Goal: Information Seeking & Learning: Learn about a topic

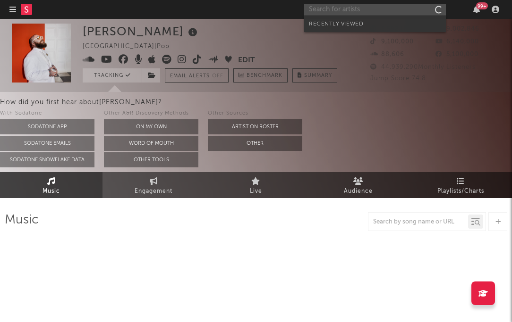
click at [431, 7] on input "text" at bounding box center [375, 10] width 142 height 12
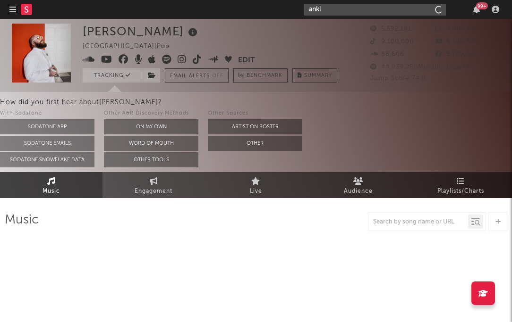
type input "ankle"
click at [376, 12] on input "ankle" at bounding box center [375, 10] width 142 height 12
select select "6m"
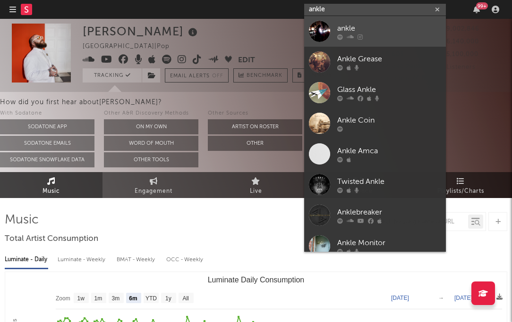
type input "ankle"
click at [367, 34] on div at bounding box center [389, 37] width 104 height 6
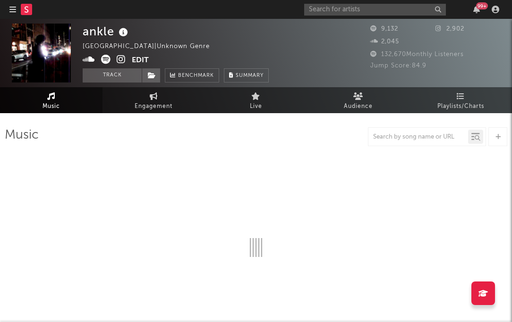
select select "6m"
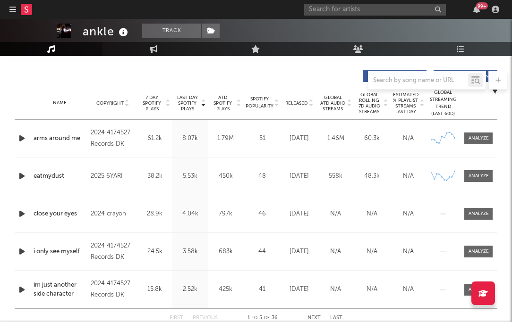
scroll to position [382, 0]
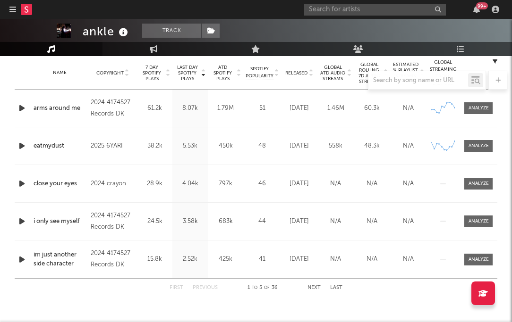
click at [298, 72] on div at bounding box center [256, 80] width 502 height 19
click at [288, 70] on div "Music Total Artist Consumption Luminate - Daily Luminate - Weekly BMAT - Weekly…" at bounding box center [256, 310] width 502 height 1128
click at [298, 260] on div "Jan 20, 2024" at bounding box center [299, 259] width 32 height 9
click at [363, 8] on input "text" at bounding box center [375, 10] width 142 height 12
type input "nasier"
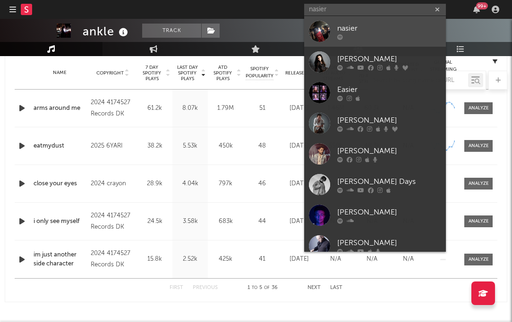
click at [355, 24] on div "nasier" at bounding box center [389, 28] width 104 height 11
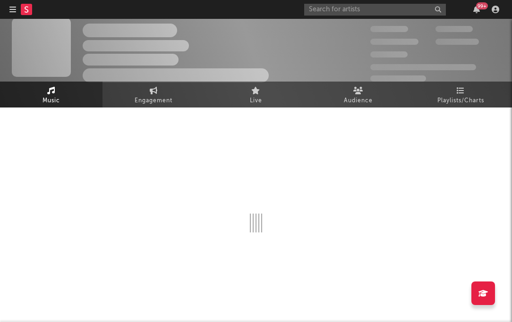
scroll to position [382, 0]
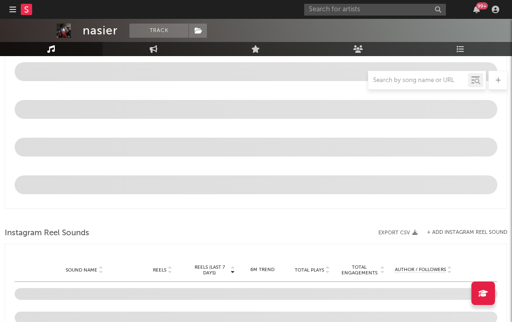
select select "1w"
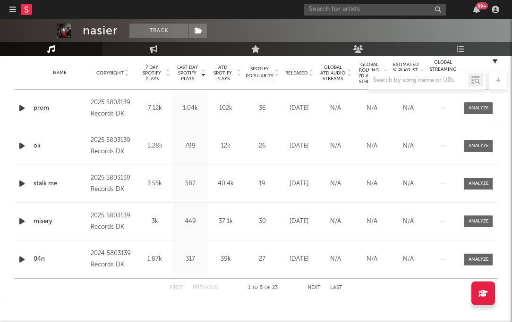
scroll to position [0, 0]
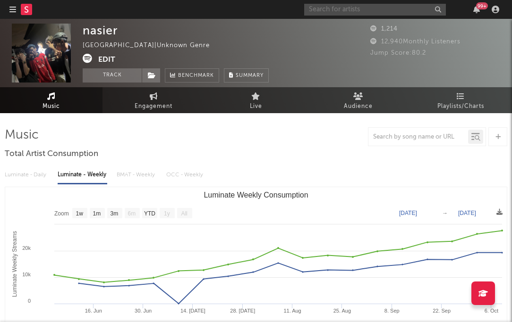
click at [378, 9] on input "text" at bounding box center [375, 10] width 142 height 12
click at [378, 9] on input "beige" at bounding box center [375, 10] width 142 height 12
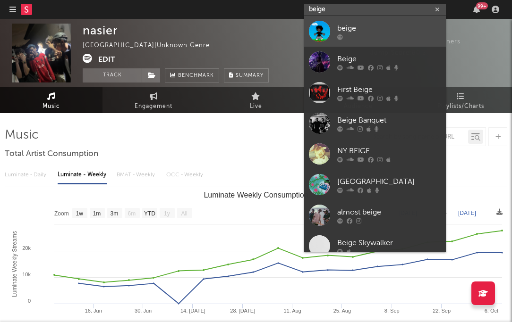
type input "beige"
click at [372, 30] on div "beige" at bounding box center [389, 28] width 104 height 11
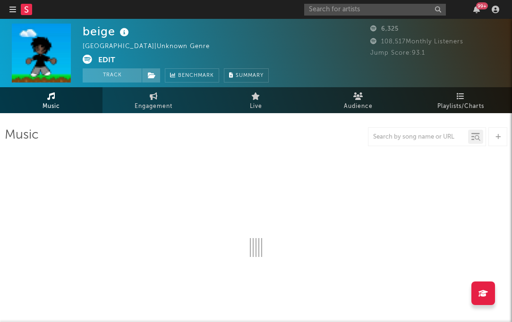
select select "1w"
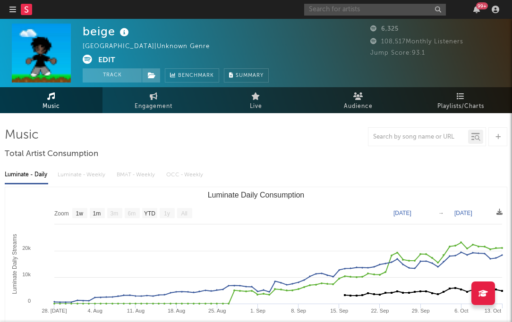
click at [365, 5] on input "text" at bounding box center [375, 10] width 142 height 12
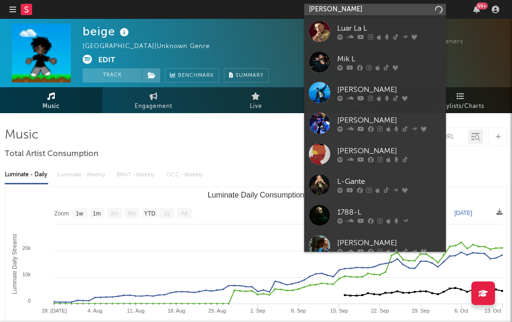
type input "lucille"
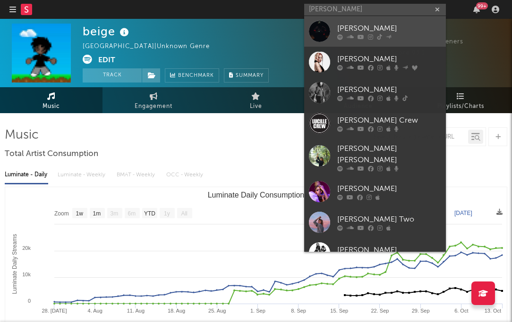
click at [343, 25] on div "lucille" at bounding box center [389, 28] width 104 height 11
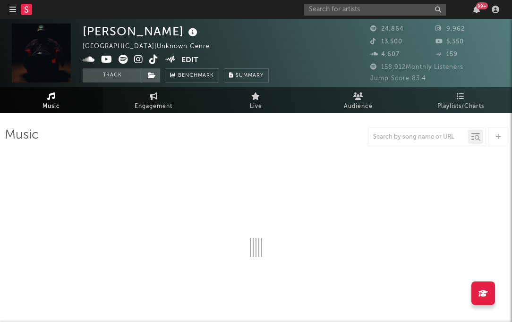
select select "6m"
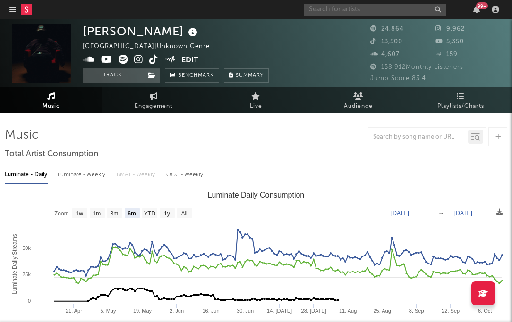
click at [378, 4] on input "text" at bounding box center [375, 10] width 142 height 12
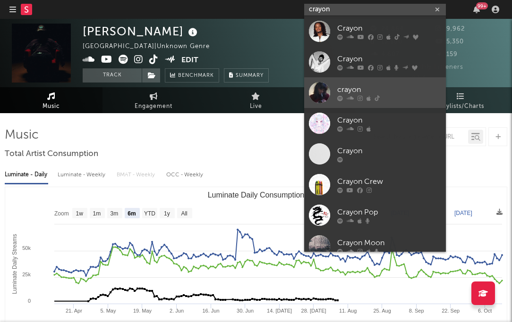
type input "crayon"
click at [385, 95] on div at bounding box center [389, 98] width 104 height 6
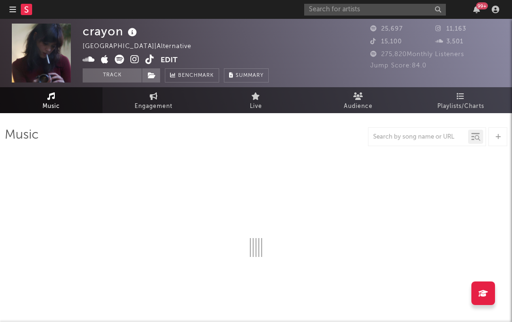
scroll to position [6, 0]
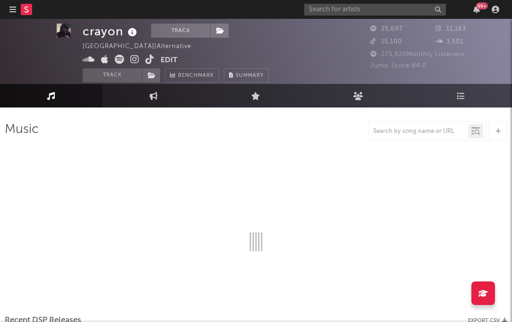
select select "6m"
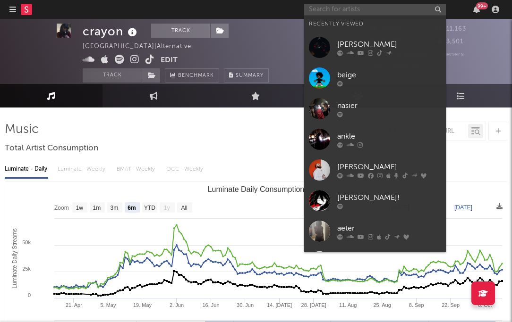
click at [352, 9] on input "text" at bounding box center [375, 10] width 142 height 12
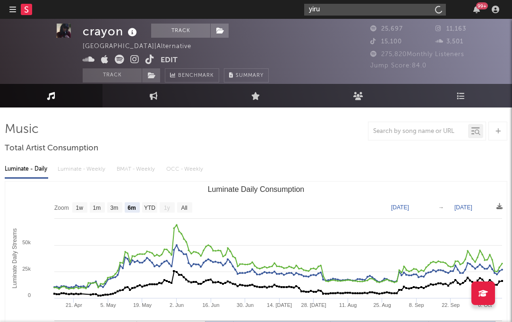
type input "yiru"
click at [376, 12] on input "yiru" at bounding box center [375, 10] width 142 height 12
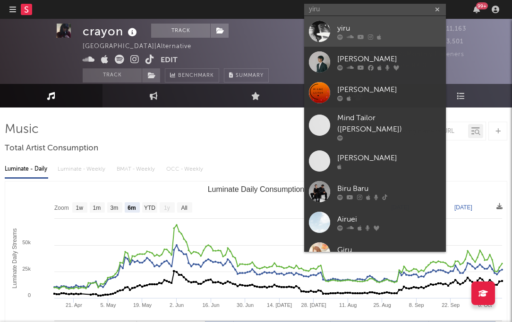
click at [365, 38] on div at bounding box center [389, 37] width 104 height 6
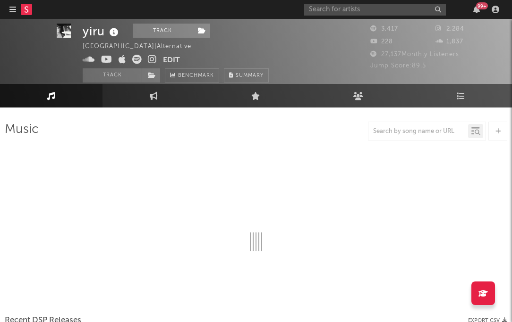
select select "1w"
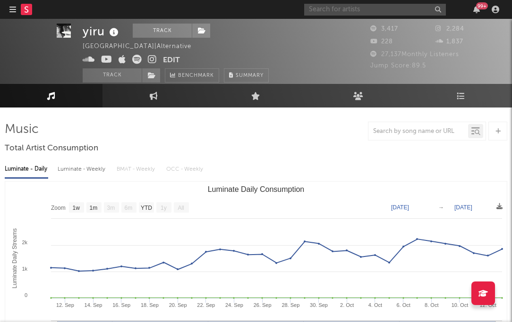
click at [332, 11] on input "text" at bounding box center [375, 10] width 142 height 12
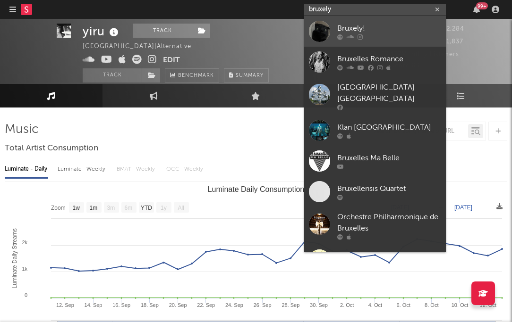
type input "bruxely"
click at [371, 30] on div "Bruxely!" at bounding box center [389, 28] width 104 height 11
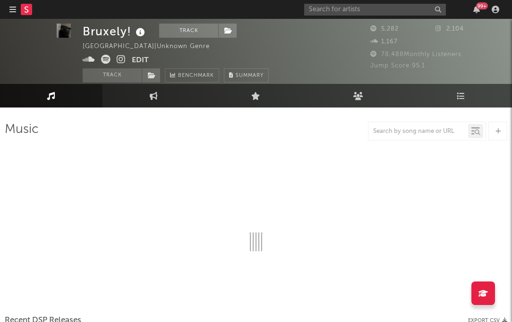
select select "1w"
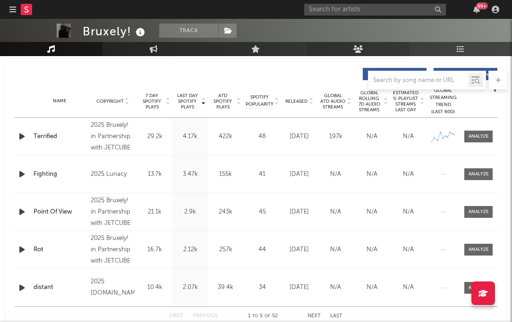
scroll to position [352, 0]
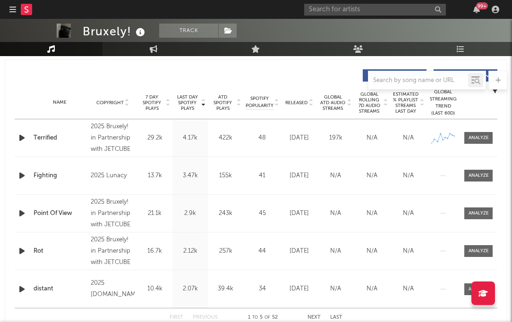
click at [292, 104] on span "Released" at bounding box center [296, 103] width 22 height 6
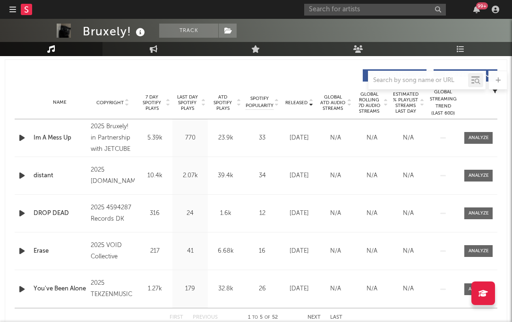
drag, startPoint x: 292, startPoint y: 104, endPoint x: 289, endPoint y: 75, distance: 28.9
click at [289, 75] on div "Music Total Artist Consumption Luminate - Daily Luminate - Weekly BMAT - Weekly…" at bounding box center [256, 284] width 502 height 1018
click at [362, 14] on input "text" at bounding box center [375, 10] width 142 height 12
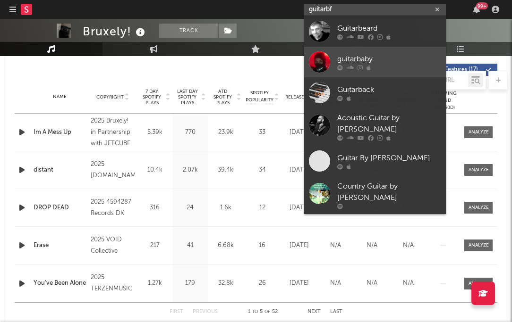
scroll to position [330, 0]
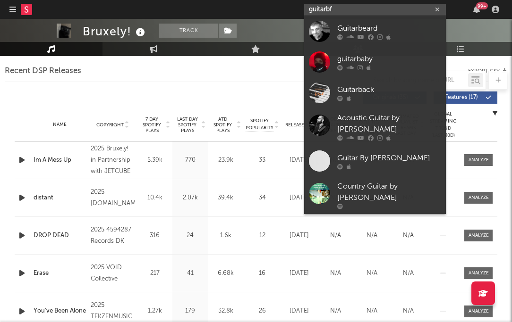
drag, startPoint x: 389, startPoint y: 12, endPoint x: 258, endPoint y: -13, distance: 133.6
click at [258, 0] on html "Dashboard Discovery Assistant Charts Leads guitarbf 99 + Notifications Settings…" at bounding box center [256, 278] width 512 height 1216
type input "c"
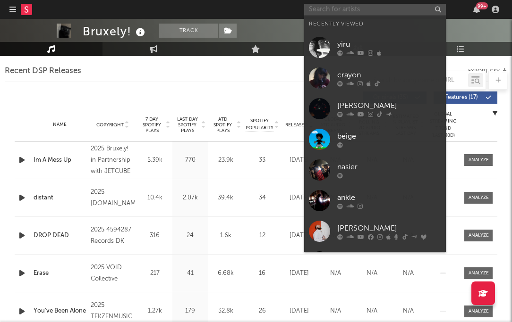
paste input "https://open.spotify.com/artist/6MECwZN3hAszKYbPJ2UrE6?si=ArR-Xp0JTbWAOF72c8hiAg"
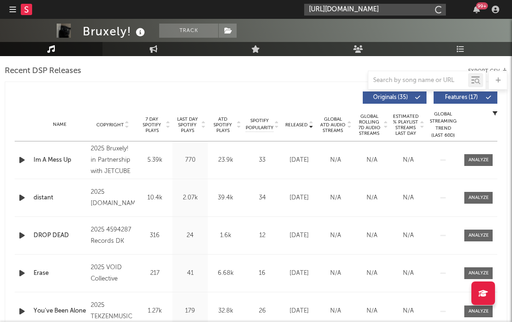
type input "https://open.spotify.com/artist/6MECwZN3hAszKYbPJ2UrE6?si=ArR-Xp0JTbWAOF72c8hiAg"
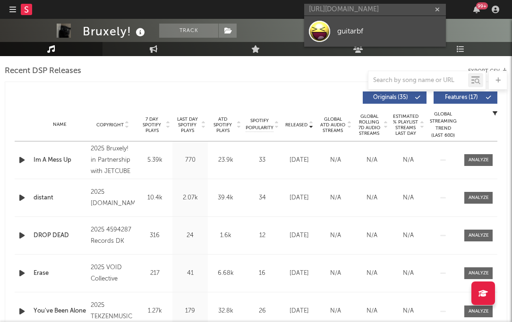
click at [415, 28] on div "guitarbf" at bounding box center [389, 30] width 104 height 11
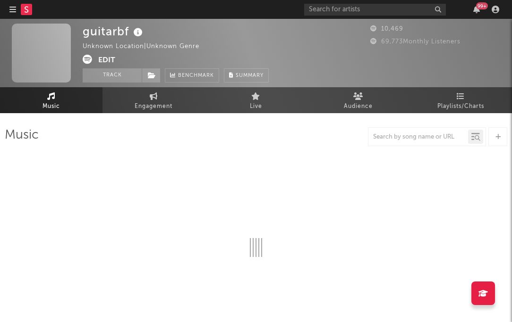
select select "1w"
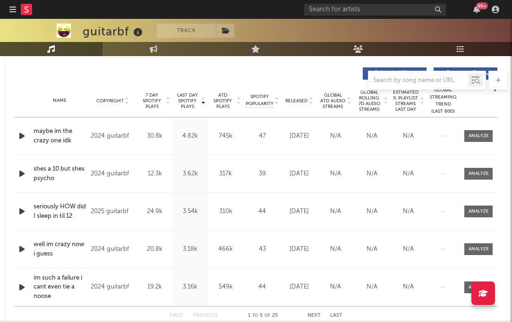
scroll to position [359, 0]
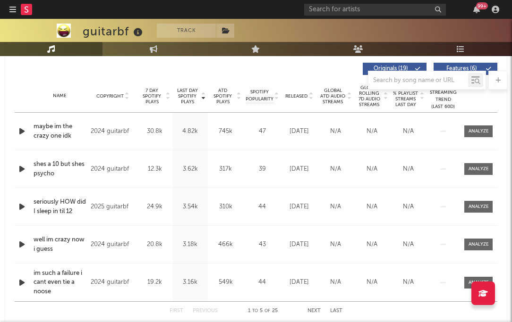
click at [300, 92] on div "Name Copyright Label Album Names Composer Names 7 Day Spotify Plays Last Day Sp…" at bounding box center [256, 96] width 482 height 33
click at [299, 95] on span "Released" at bounding box center [296, 96] width 22 height 6
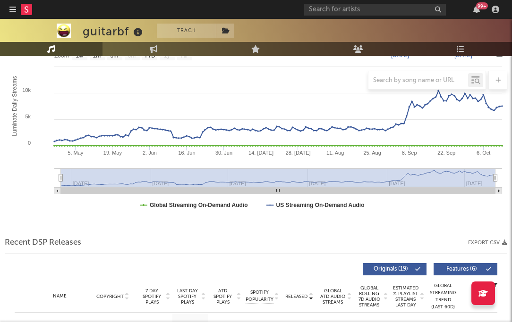
scroll to position [12, 0]
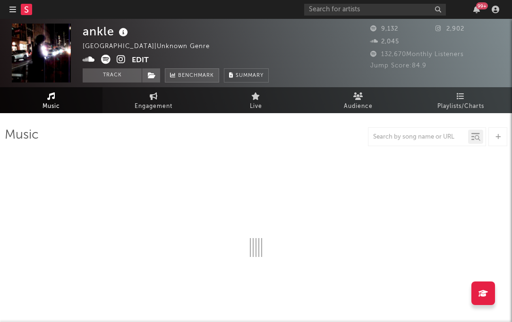
select select "6m"
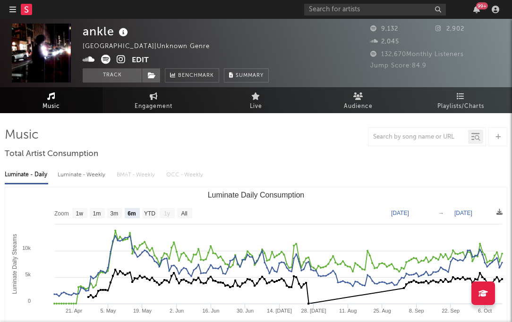
click at [352, 18] on div "99 +" at bounding box center [403, 9] width 198 height 19
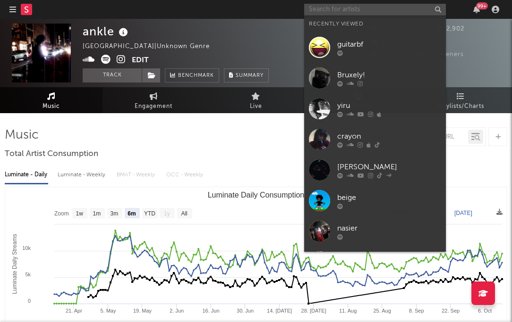
click at [352, 14] on input "text" at bounding box center [375, 10] width 142 height 12
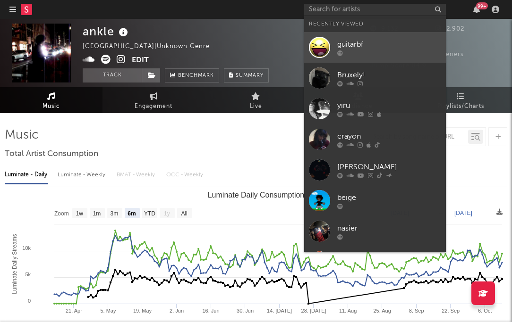
click at [346, 49] on div "guitarbf" at bounding box center [389, 44] width 104 height 11
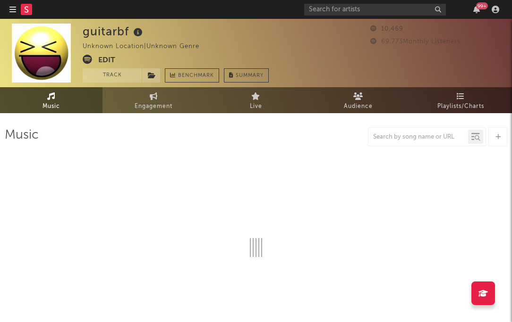
select select "1w"
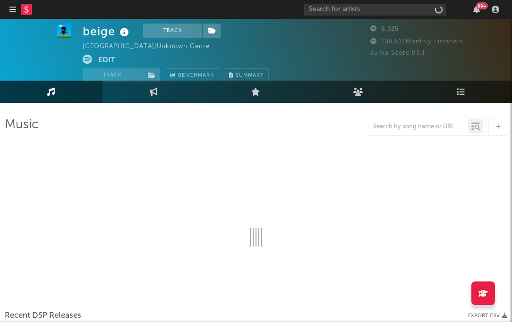
scroll to position [12, 0]
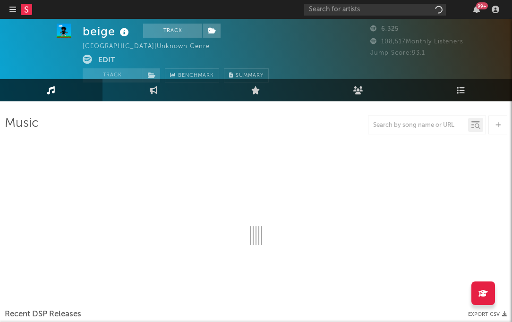
select select "1w"
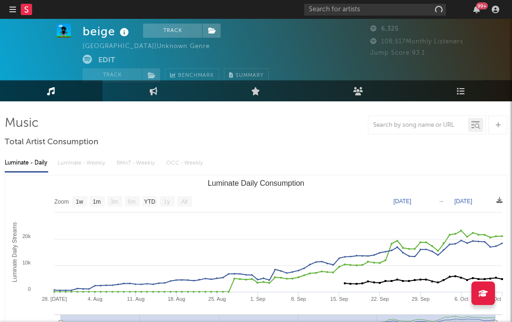
scroll to position [0, 0]
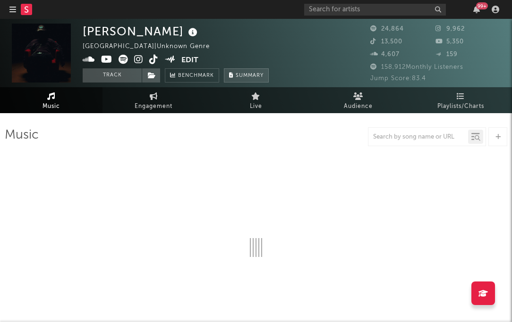
select select "6m"
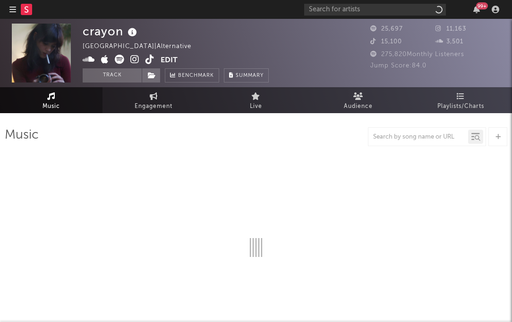
select select "6m"
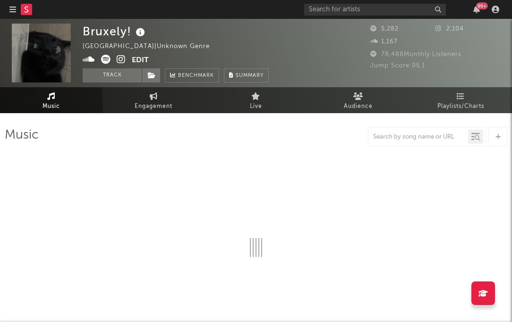
select select "1w"
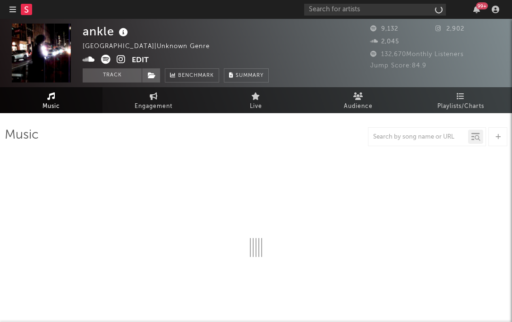
select select "6m"
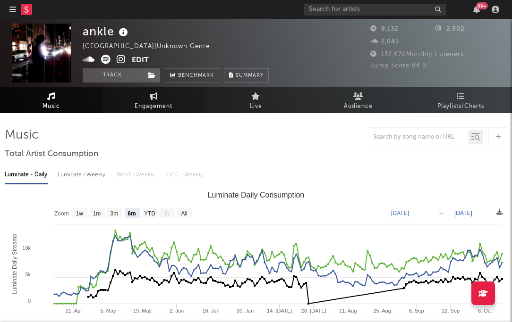
click at [173, 95] on link "Engagement" at bounding box center [153, 100] width 102 height 26
select select "1w"
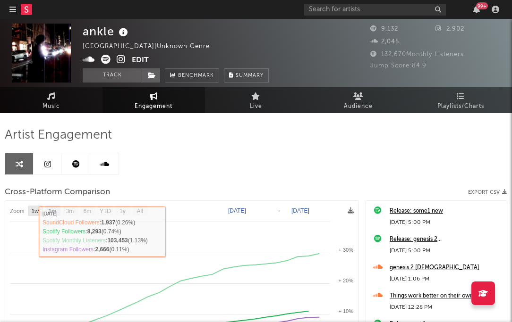
click at [35, 210] on text "1w" at bounding box center [36, 211] width 8 height 7
select select "1w"
type input "[DATE]"
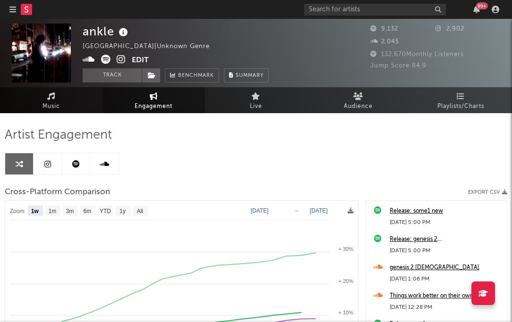
select select "1w"
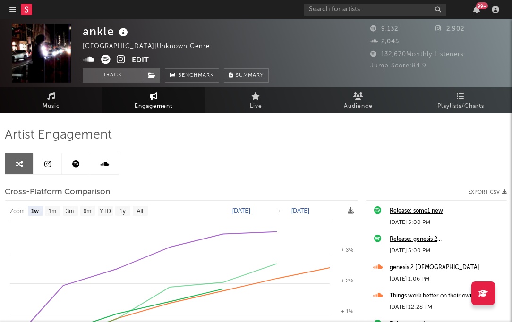
click at [13, 8] on icon "button" at bounding box center [12, 10] width 7 height 8
click at [220, 118] on div "Artist Engagement Cross-Platform Comparison Export CSV Zoom 1w 1m 3m 6m YTD 1y …" at bounding box center [256, 299] width 512 height 373
click at [114, 81] on button "Track" at bounding box center [112, 75] width 59 height 14
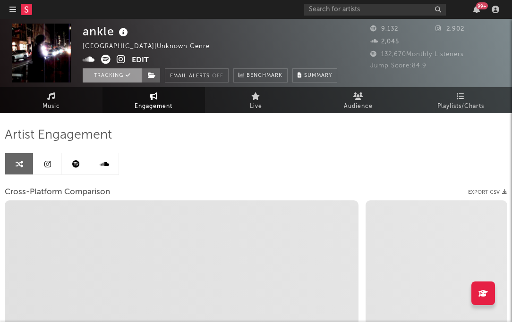
select select "1w"
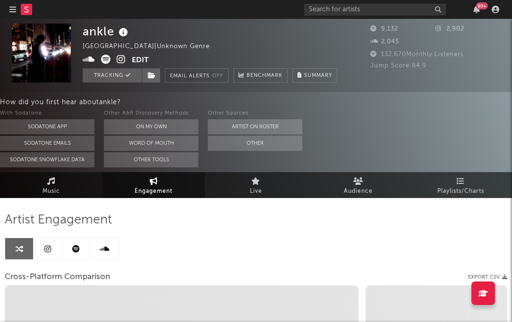
select select "1m"
